Goal: Task Accomplishment & Management: Use online tool/utility

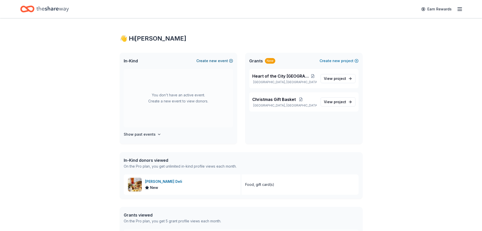
click at [214, 61] on span "new" at bounding box center [213, 61] width 8 height 6
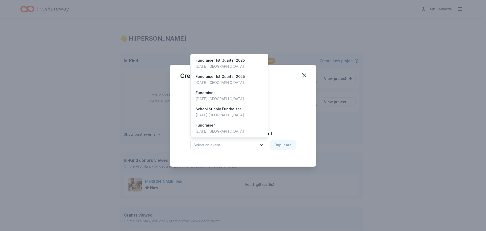
click at [262, 146] on icon "button" at bounding box center [261, 144] width 5 height 5
click at [214, 68] on div "[DATE] · [GEOGRAPHIC_DATA]" at bounding box center [220, 66] width 49 height 6
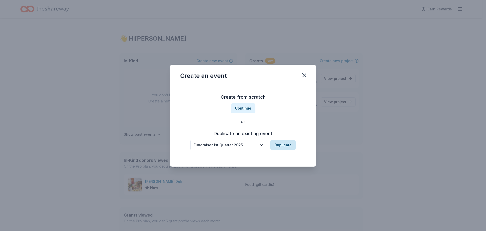
click at [276, 146] on button "Duplicate" at bounding box center [282, 144] width 25 height 11
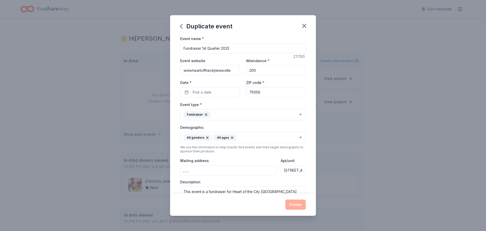
click at [205, 49] on input "Fundraiser 1st Quarter 2025" at bounding box center [243, 48] width 126 height 10
type input "Fundraiser 4th Quarter 2025"
click at [227, 168] on input ", , ," at bounding box center [228, 170] width 96 height 10
type input "[STREET_ADDRESS][PERSON_NAME]"
click at [235, 192] on textarea "This event is a fundraiser for Heart of the City [GEOGRAPHIC_DATA]" at bounding box center [243, 197] width 126 height 23
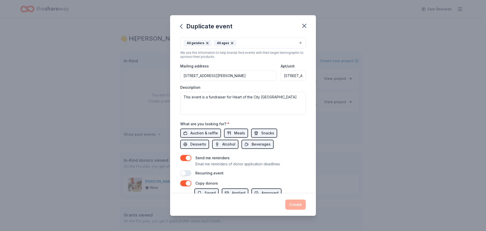
scroll to position [141, 0]
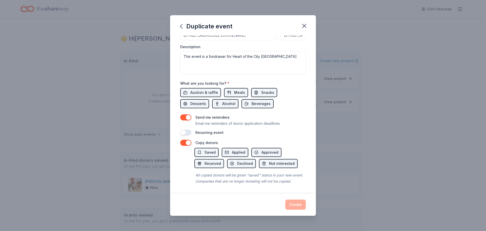
click at [220, 183] on div "All copied donors will be given "saved" status in your new event. Companies tha…" at bounding box center [249, 178] width 111 height 14
click at [301, 204] on div "Create" at bounding box center [243, 204] width 126 height 10
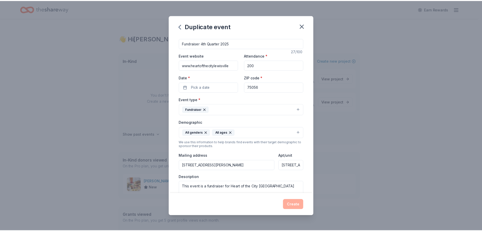
scroll to position [0, 0]
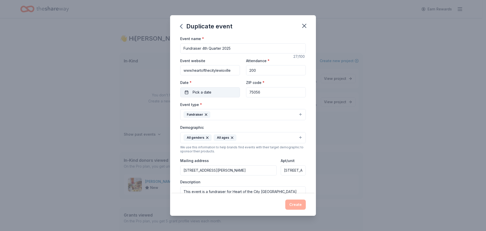
click at [204, 93] on span "Pick a date" at bounding box center [202, 92] width 19 height 6
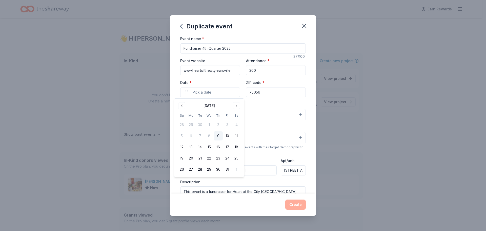
click at [217, 135] on button "9" at bounding box center [218, 135] width 9 height 9
click at [259, 207] on div "Create" at bounding box center [243, 204] width 126 height 10
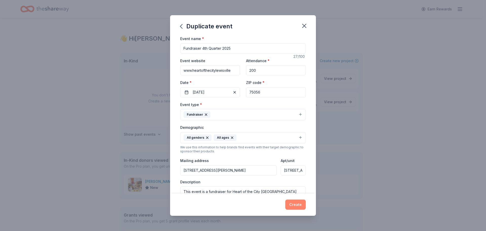
click at [295, 206] on button "Create" at bounding box center [295, 204] width 21 height 10
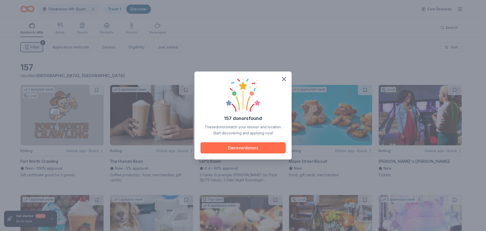
click at [264, 147] on button "Discover donors" at bounding box center [242, 147] width 85 height 11
